Goal: Task Accomplishment & Management: Complete application form

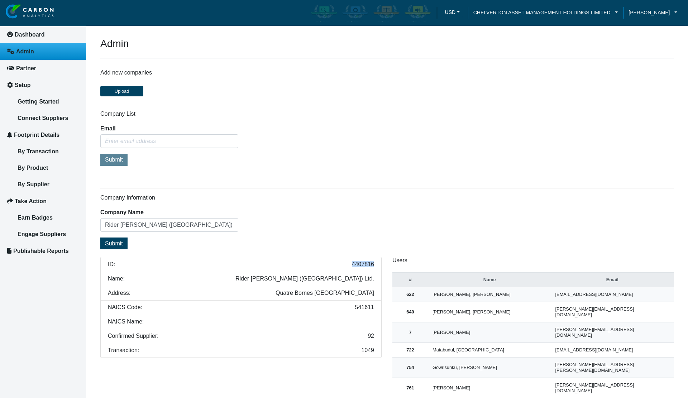
scroll to position [103, 0]
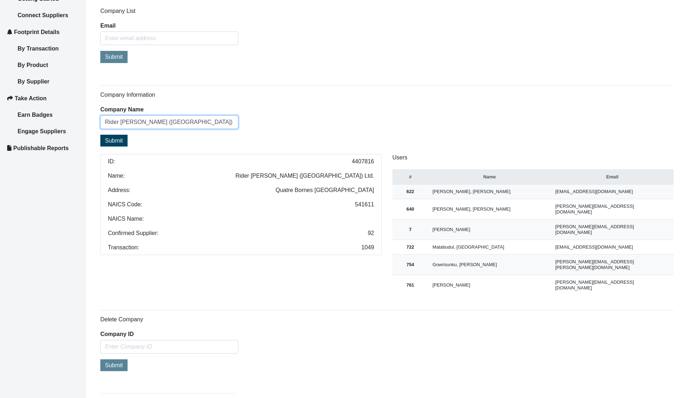
drag, startPoint x: 212, startPoint y: 120, endPoint x: 120, endPoint y: 131, distance: 92.7
click at [120, 131] on form "Company Name Rider [PERSON_NAME] ([GEOGRAPHIC_DATA]) Ltd. Submit" at bounding box center [169, 128] width 138 height 42
click at [136, 121] on input "Rider [PERSON_NAME] ([GEOGRAPHIC_DATA]) Ltd." at bounding box center [169, 122] width 138 height 14
drag, startPoint x: 139, startPoint y: 120, endPoint x: 264, endPoint y: 118, distance: 125.7
click at [264, 118] on div "Company Information Company Name Rider [PERSON_NAME] ([GEOGRAPHIC_DATA]) Ltd. S…" at bounding box center [386, 193] width 573 height 204
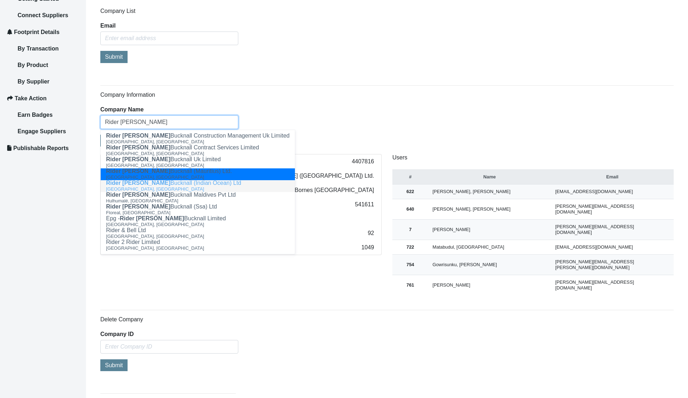
click at [220, 182] on button "Rider [PERSON_NAME] (Indian Ocean) Ltd [GEOGRAPHIC_DATA], [GEOGRAPHIC_DATA]" at bounding box center [198, 186] width 194 height 12
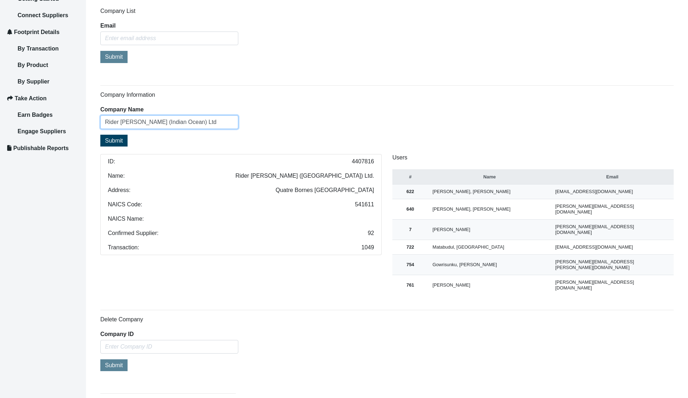
type input "Rider [PERSON_NAME] (Indian Ocean) Ltd"
click at [119, 141] on span "Submit" at bounding box center [114, 141] width 18 height 6
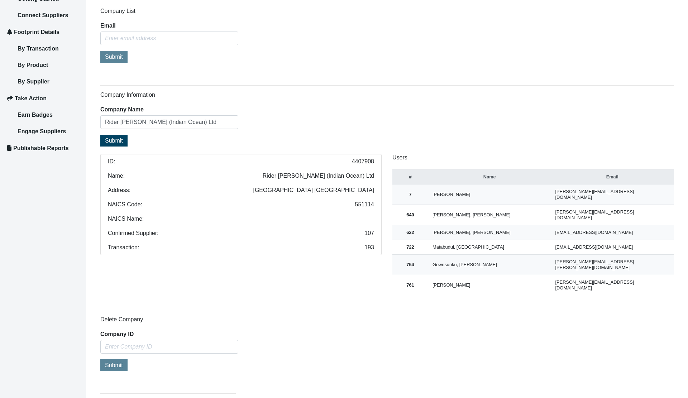
click at [357, 162] on span "4407908" at bounding box center [363, 162] width 22 height 6
copy span "4407908"
